Goal: Task Accomplishment & Management: Manage account settings

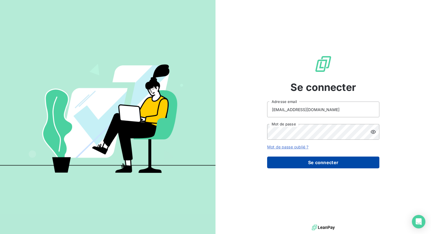
click at [319, 167] on button "Se connecter" at bounding box center [323, 162] width 112 height 12
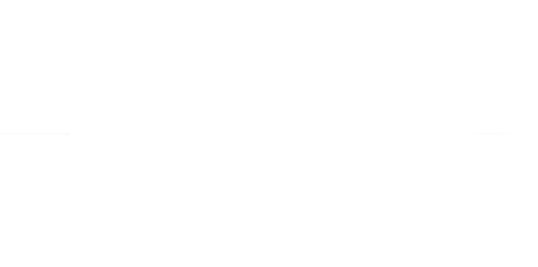
scroll to position [146, 0]
